Goal: Task Accomplishment & Management: Manage account settings

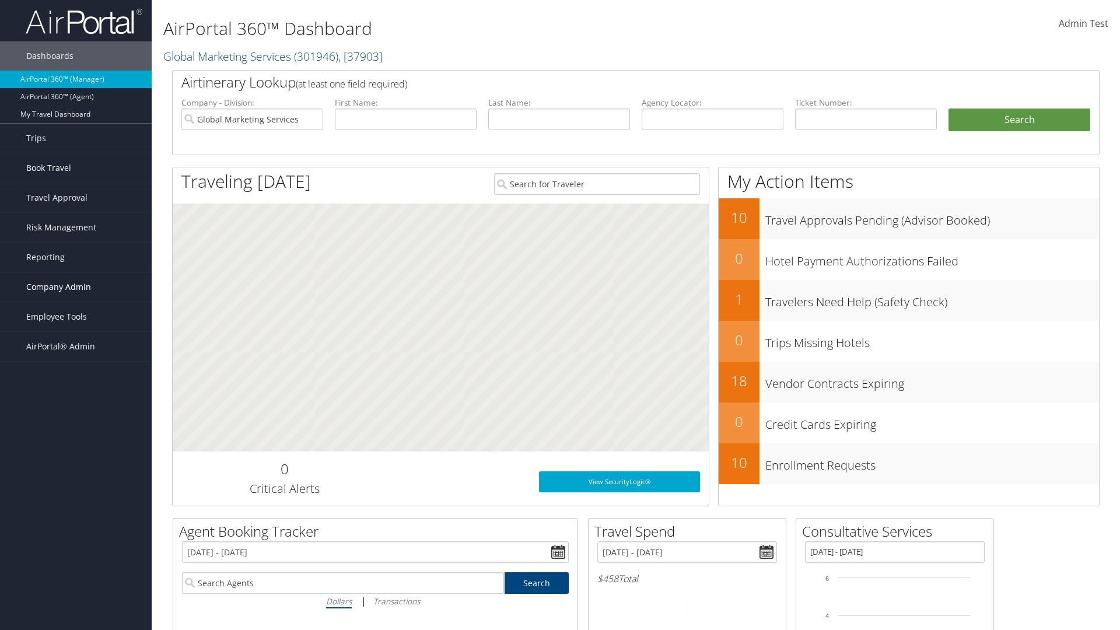
click at [76, 287] on span "Company Admin" at bounding box center [58, 287] width 65 height 29
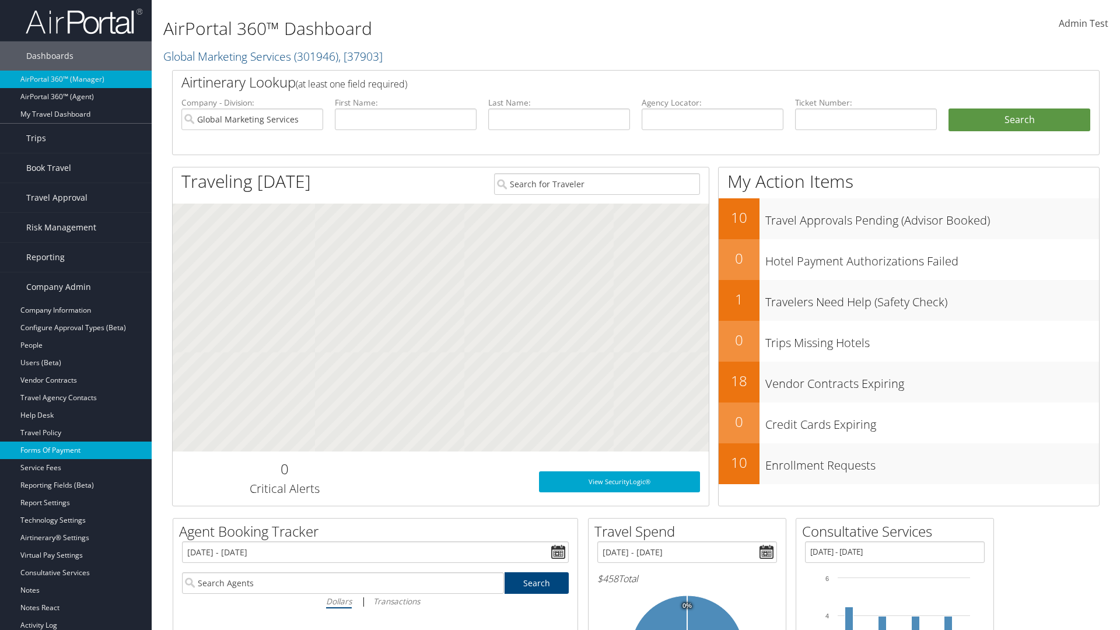
click at [76, 451] on link "Forms Of Payment" at bounding box center [76, 451] width 152 height 18
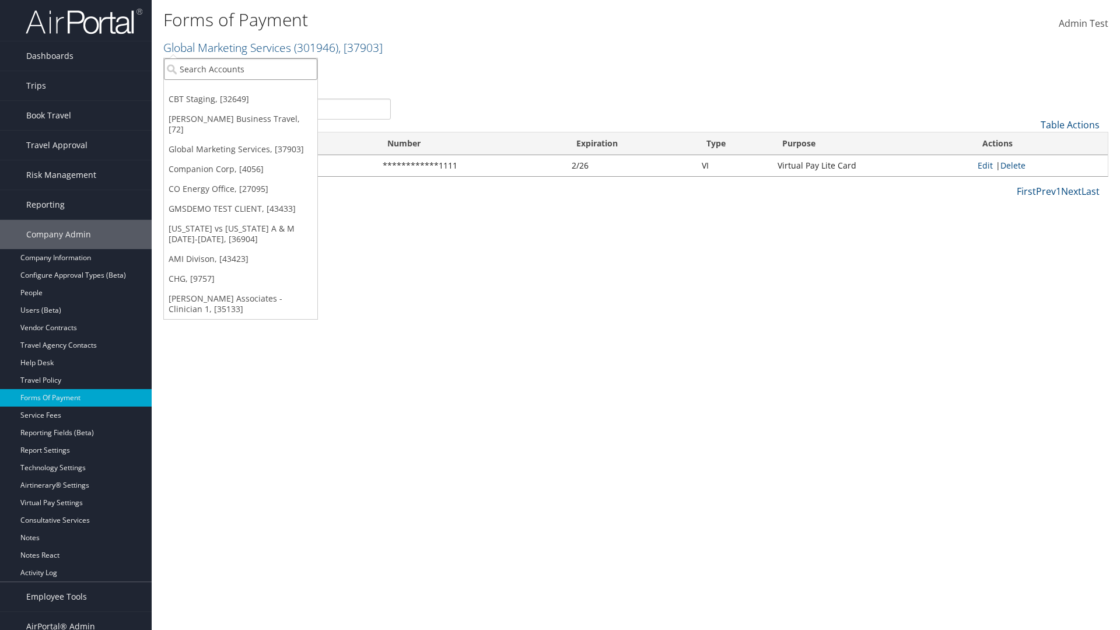
click at [240, 69] on input "search" at bounding box center [240, 69] width 153 height 22
type input "Global Marketing Services"
